Goal: Go to known website: Go to known website

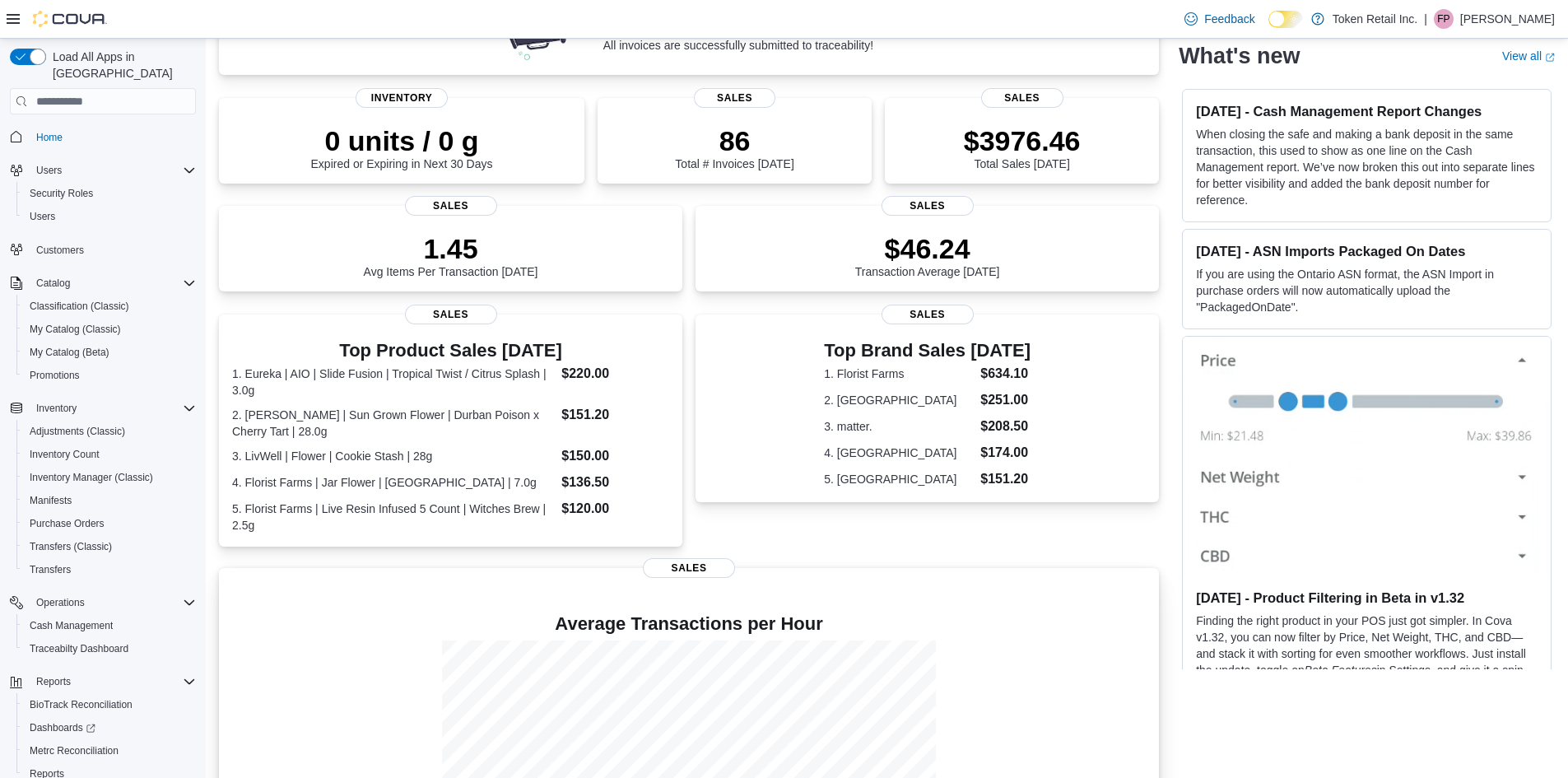
scroll to position [80, 0]
